Goal: Information Seeking & Learning: Learn about a topic

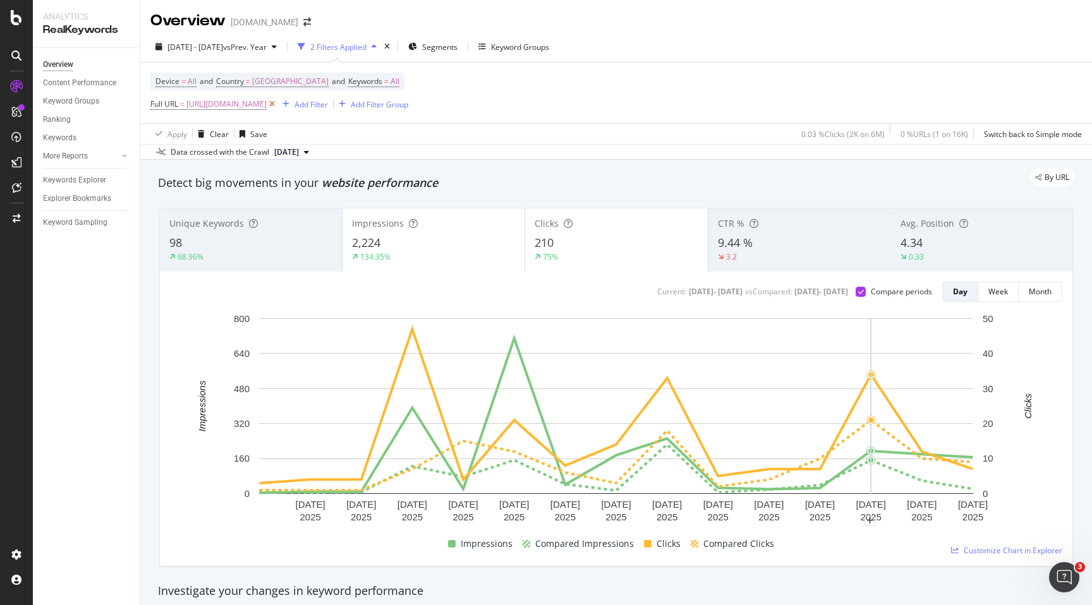
click at [277, 104] on icon at bounding box center [272, 104] width 11 height 13
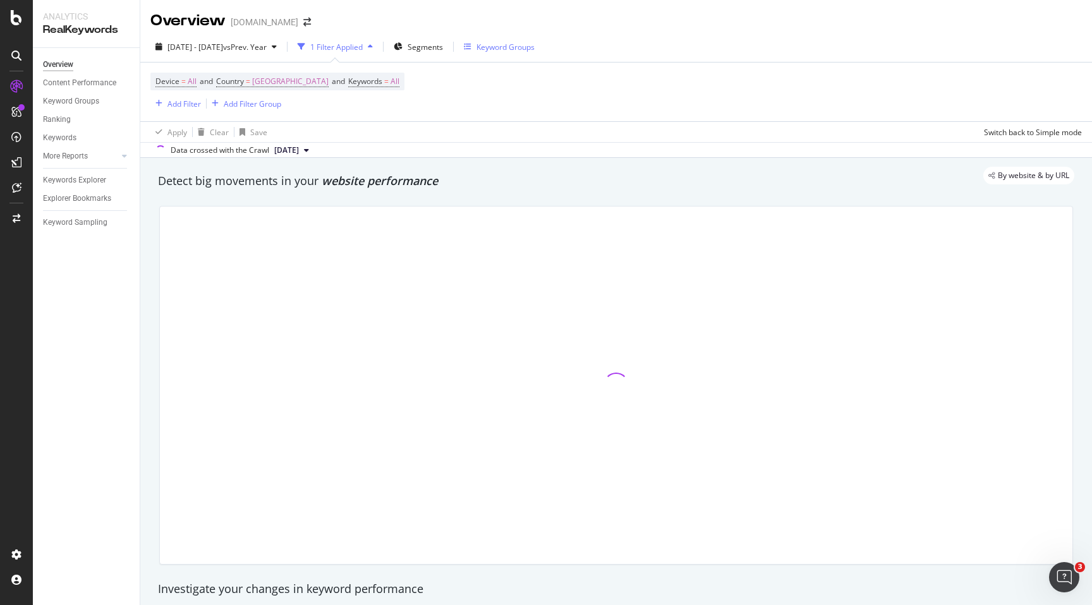
click at [530, 51] on div "Keyword Groups" at bounding box center [505, 47] width 58 height 11
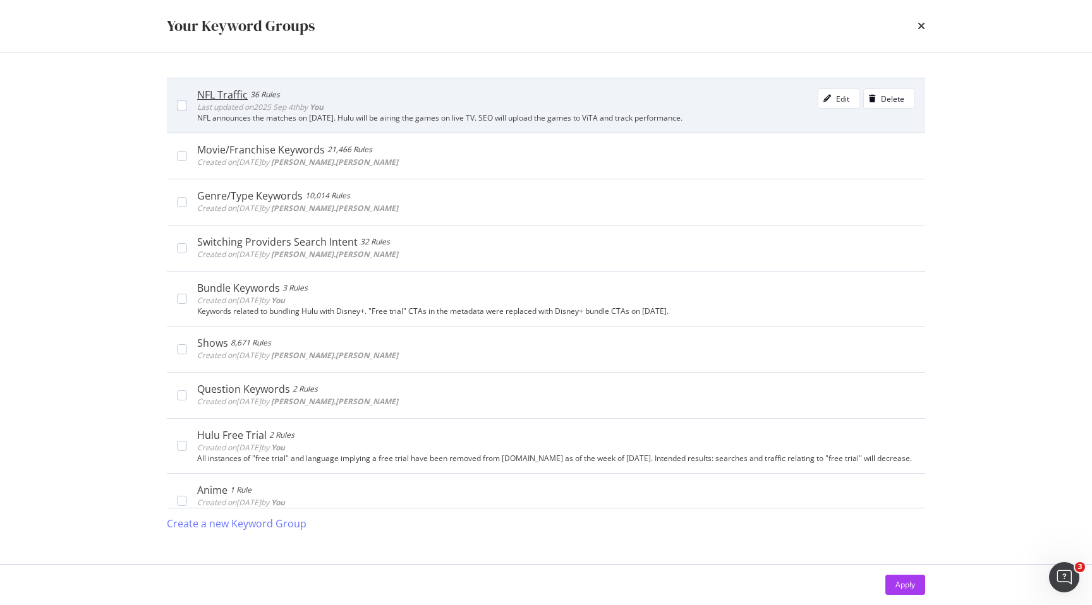
click at [459, 106] on div "NFL Traffic 36 Rules Last updated on [DATE] by You Edit Delete" at bounding box center [556, 100] width 718 height 25
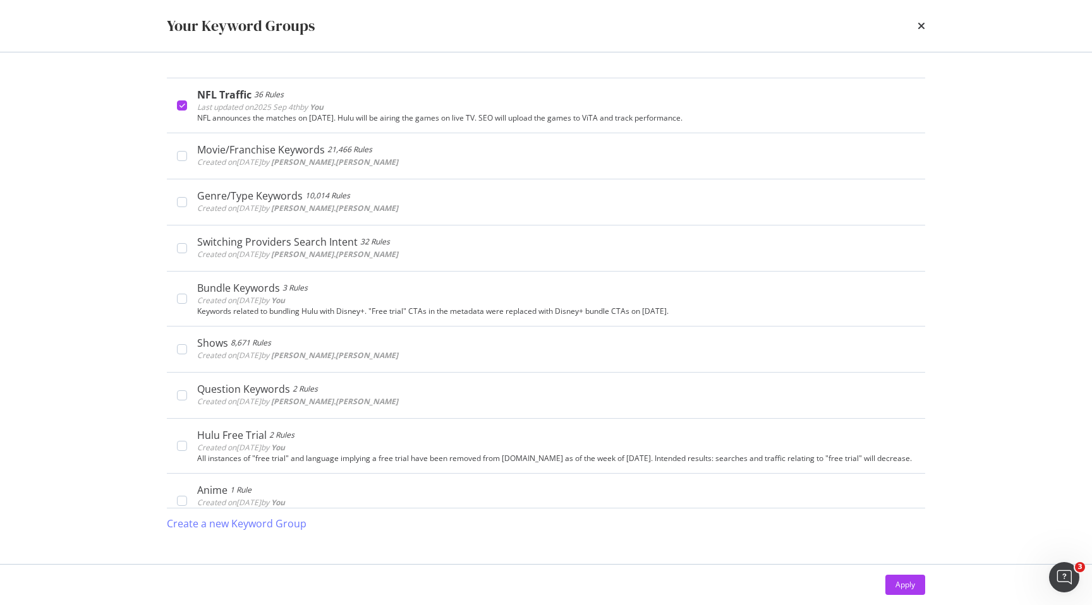
click at [900, 581] on div "Apply" at bounding box center [905, 584] width 20 height 11
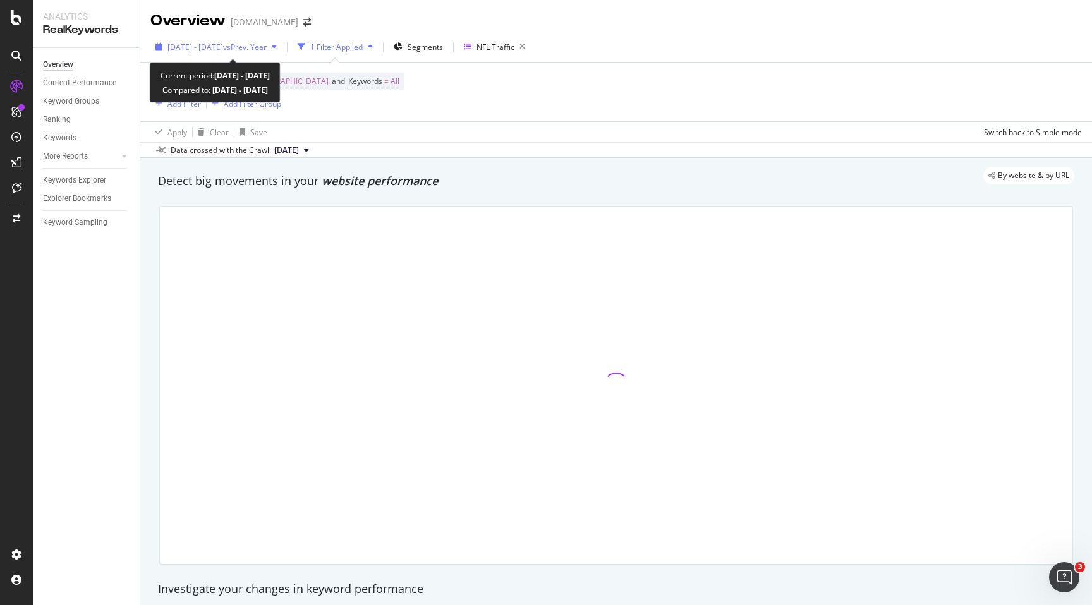
click at [282, 51] on div "[DATE] - [DATE] vs Prev. Year" at bounding box center [215, 46] width 131 height 19
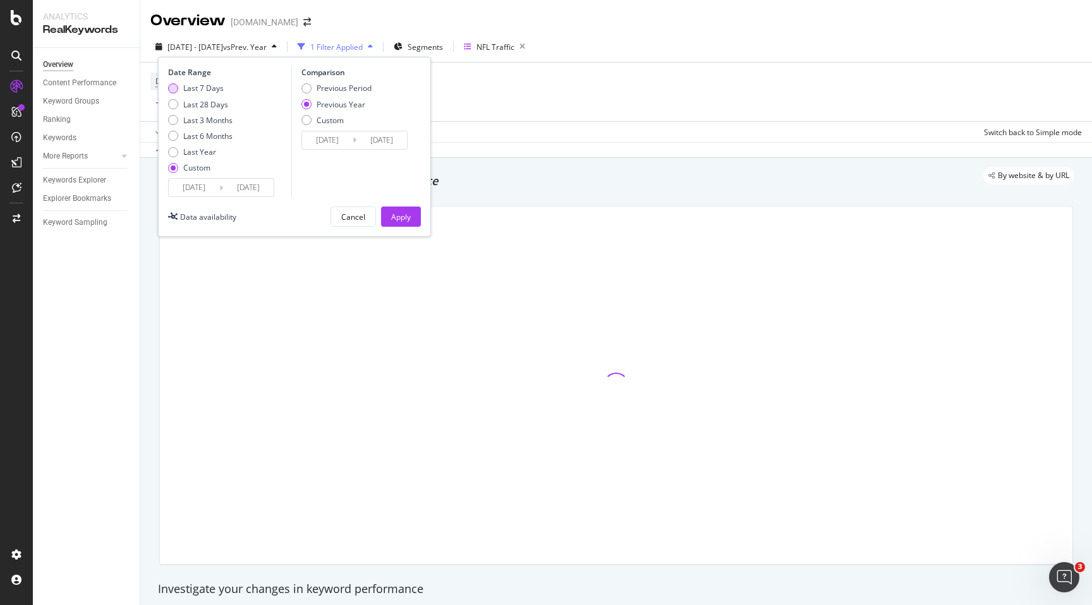
click at [217, 92] on div "Last 7 Days" at bounding box center [203, 88] width 40 height 11
type input "[DATE]"
click at [397, 215] on div "Apply" at bounding box center [401, 217] width 20 height 11
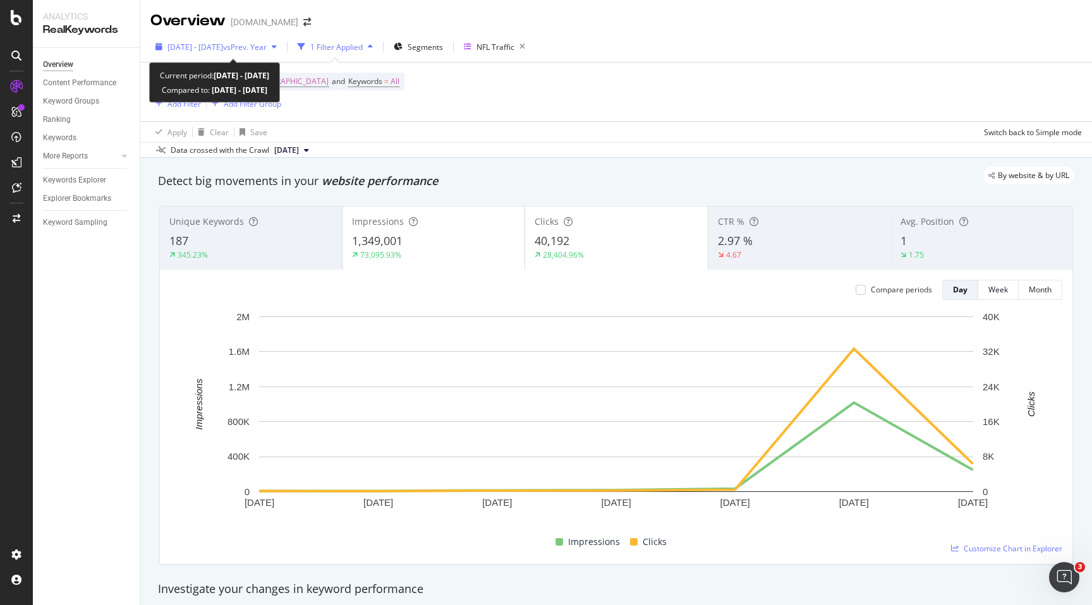
click at [277, 47] on icon "button" at bounding box center [274, 47] width 5 height 8
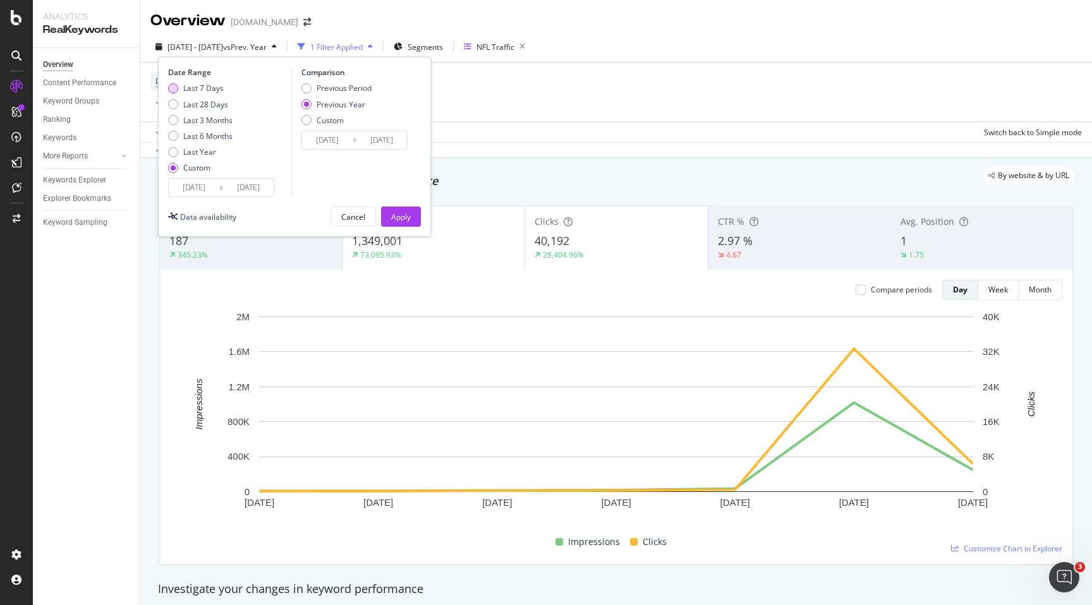
click at [207, 94] on div "Last 7 Days" at bounding box center [203, 88] width 40 height 11
type input "2025/09/10"
type input "2025/09/16"
type input "2024/09/11"
type input "2024/09/17"
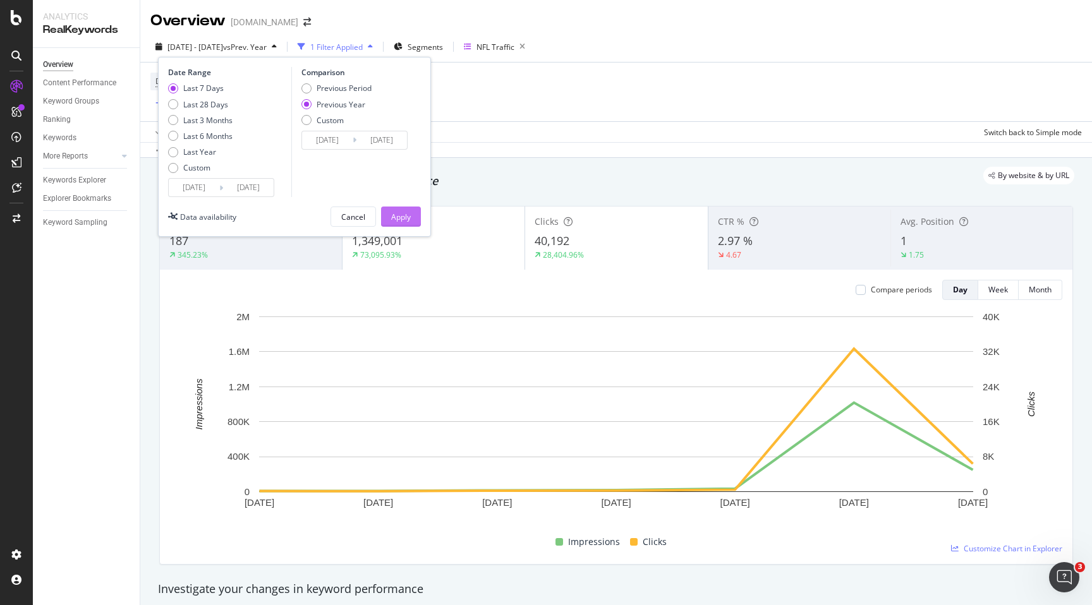
click at [410, 217] on div "Apply" at bounding box center [401, 217] width 20 height 11
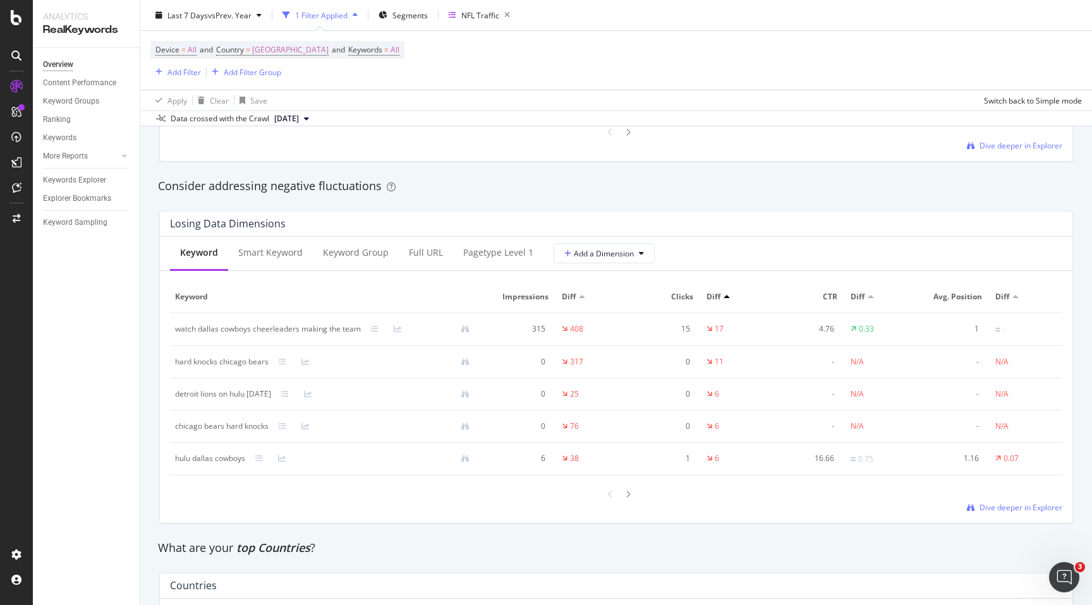
scroll to position [1408, 0]
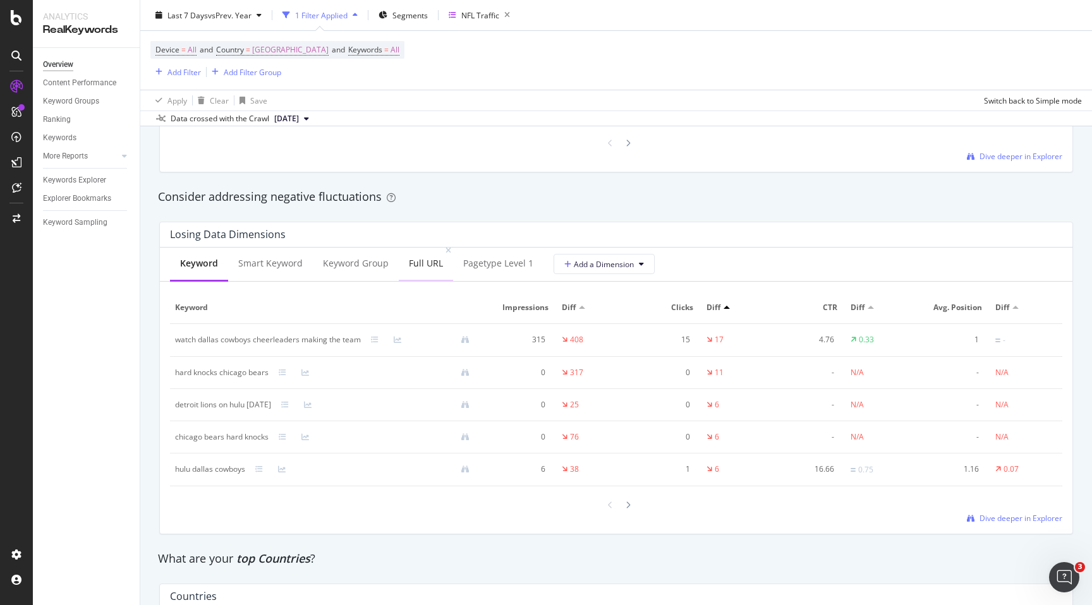
click at [434, 268] on div "Full URL" at bounding box center [426, 263] width 34 height 13
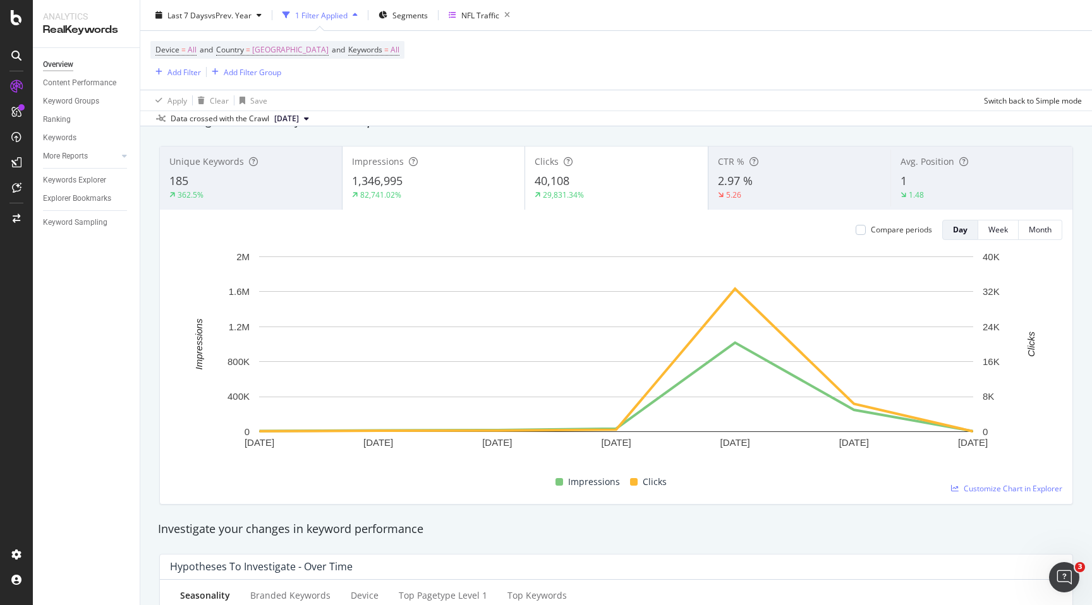
scroll to position [58, 0]
